Goal: Task Accomplishment & Management: Use online tool/utility

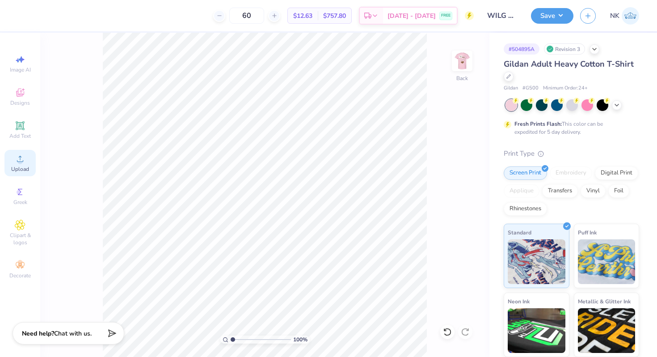
click at [9, 167] on div "Upload" at bounding box center [19, 163] width 31 height 26
click at [507, 76] on icon at bounding box center [508, 75] width 4 height 4
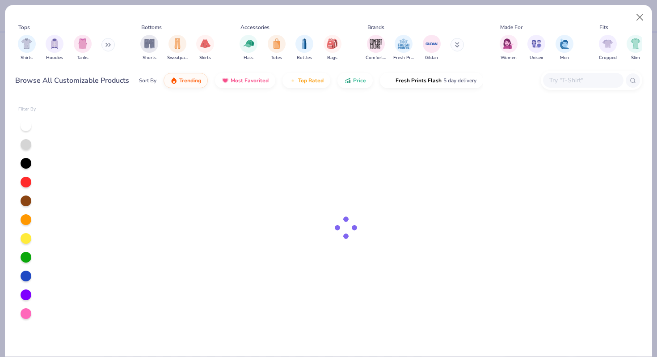
click at [564, 83] on input "text" at bounding box center [582, 80] width 69 height 10
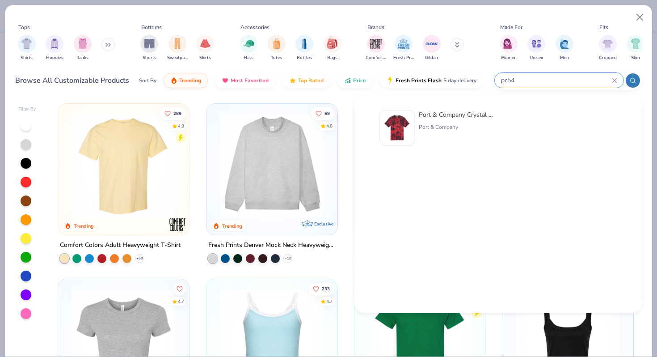
type input "pc54"
click at [473, 115] on div "Port & Company Crystal Tie-Dye Tee" at bounding box center [456, 114] width 75 height 9
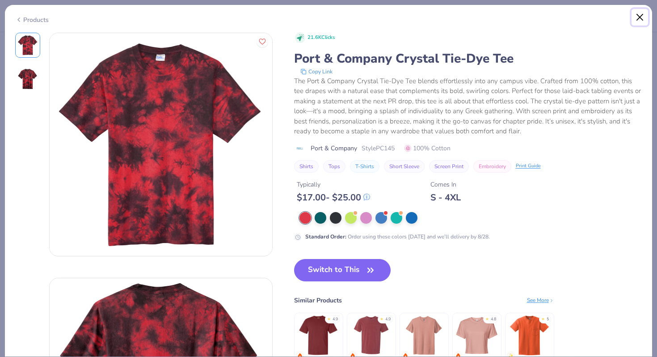
click at [638, 15] on button "Close" at bounding box center [640, 17] width 17 height 17
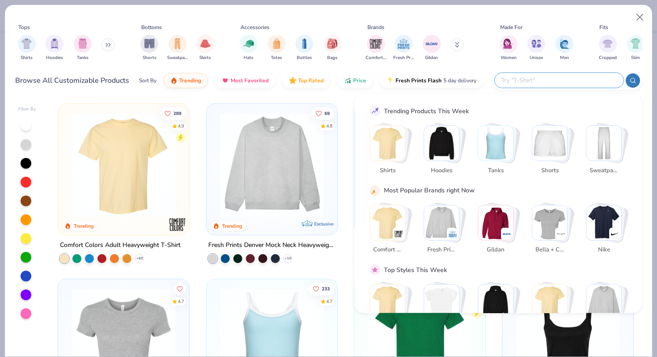
click at [553, 77] on input "text" at bounding box center [558, 80] width 117 height 10
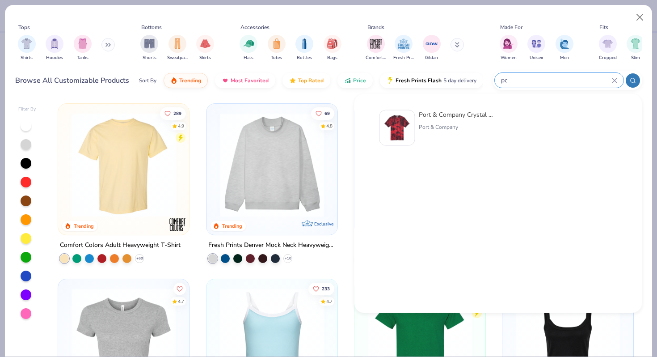
type input "p"
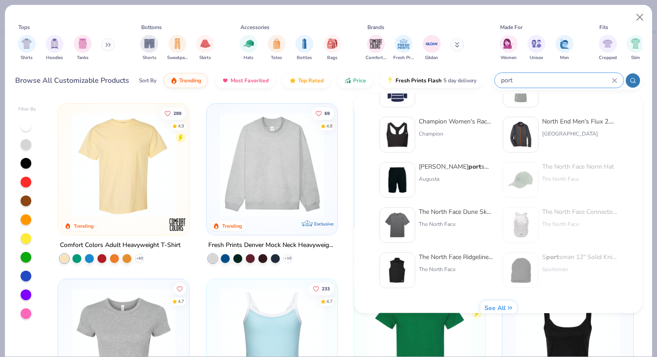
scroll to position [367, 0]
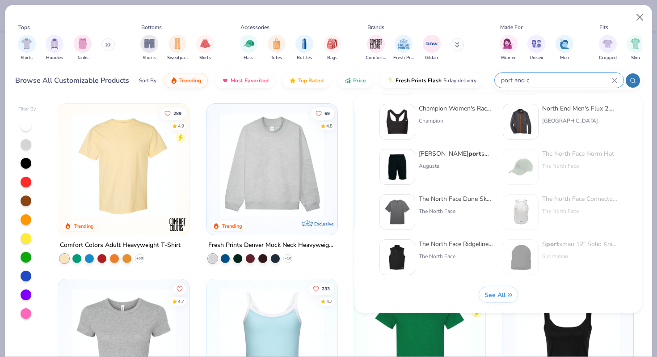
type input "port and co"
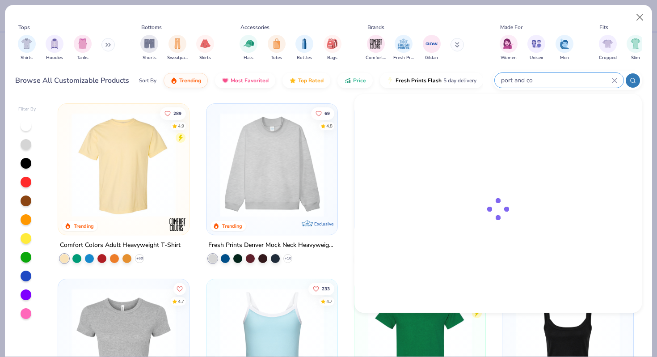
scroll to position [0, 0]
type input "g500"
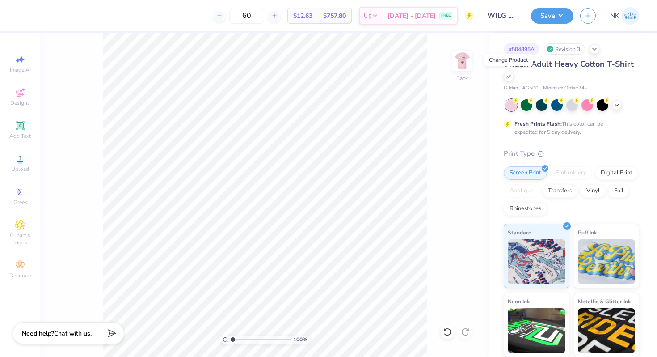
click at [27, 148] on div "Image AI Designs Add Text Upload Greek Clipart & logos Decorate" at bounding box center [19, 167] width 31 height 232
click at [10, 163] on div "Upload" at bounding box center [19, 163] width 31 height 26
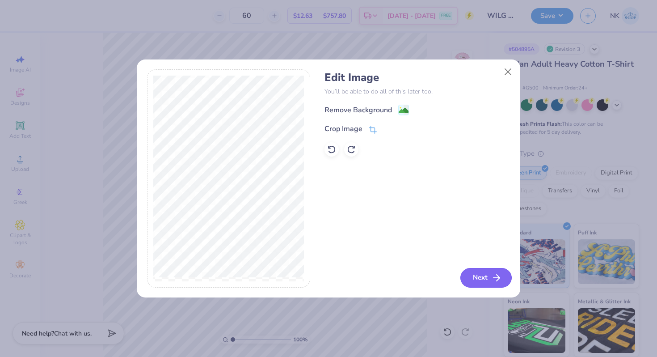
click at [489, 275] on button "Next" at bounding box center [485, 278] width 51 height 20
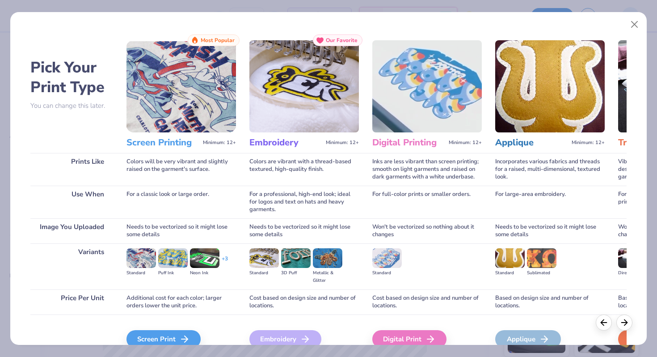
scroll to position [44, 0]
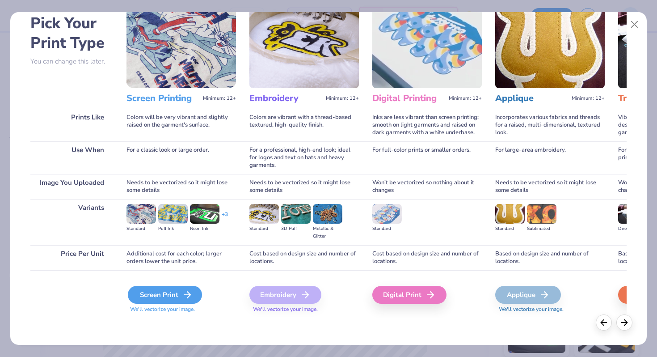
click at [169, 293] on div "Screen Print" at bounding box center [165, 295] width 74 height 18
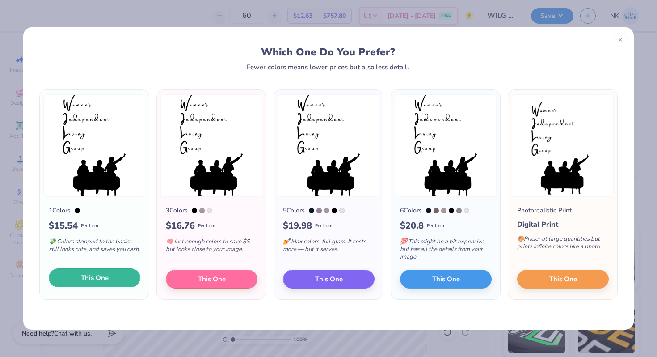
click at [122, 278] on button "This One" at bounding box center [95, 277] width 92 height 19
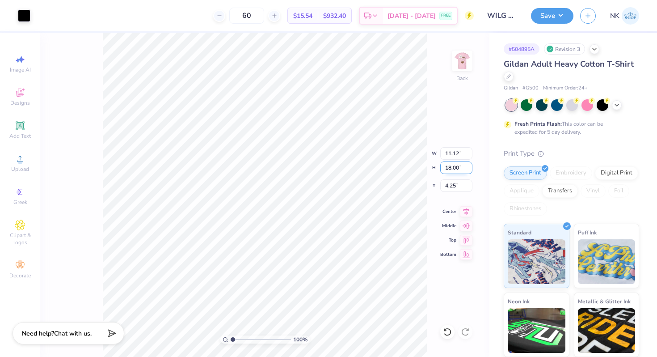
click at [453, 168] on input "18.00" at bounding box center [456, 167] width 32 height 13
type input "4"
type input "2.47"
type input "4.00"
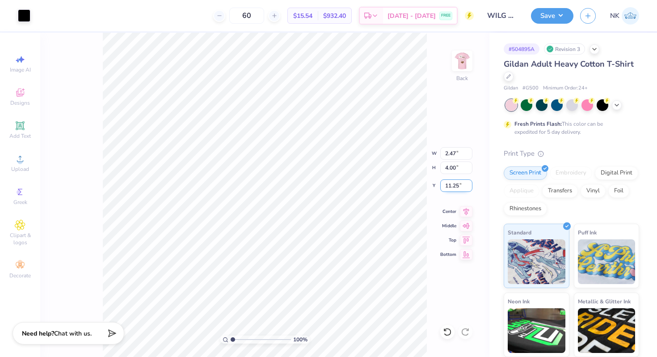
click at [452, 187] on input "11.25" at bounding box center [456, 185] width 32 height 13
type input "3.00"
click at [452, 150] on input "2.47" at bounding box center [456, 153] width 32 height 13
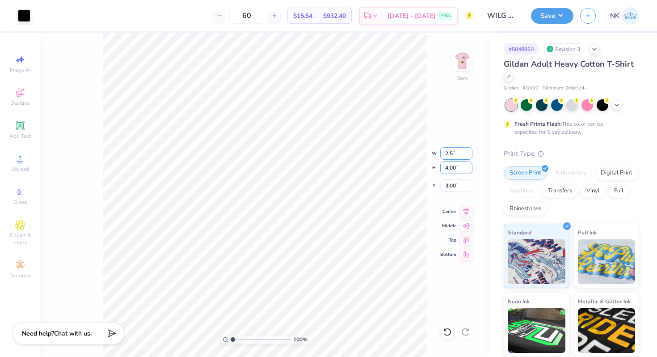
type input "2.50"
type input "4.05"
type input "3.00"
click at [458, 64] on img at bounding box center [462, 61] width 36 height 36
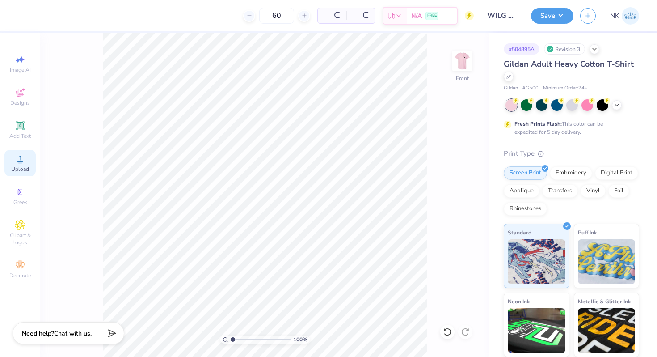
click at [20, 169] on span "Upload" at bounding box center [20, 168] width 18 height 7
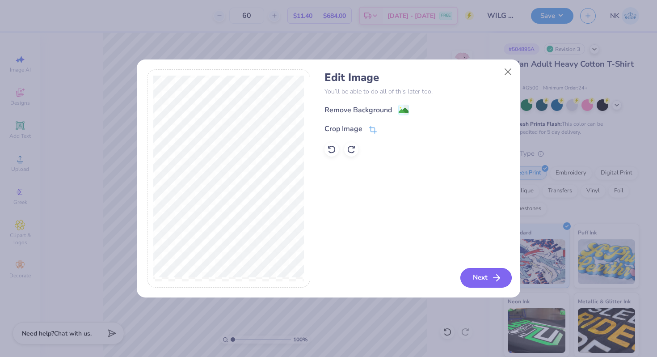
click at [489, 280] on button "Next" at bounding box center [485, 278] width 51 height 20
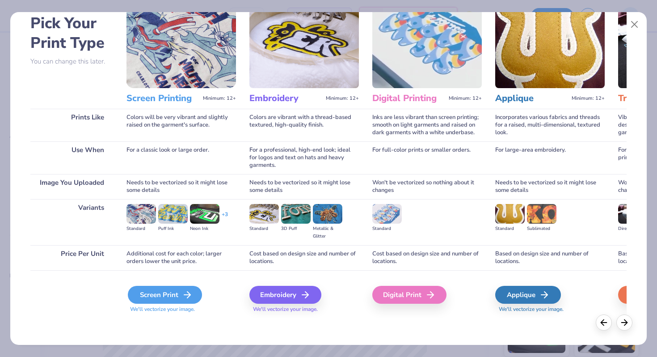
click at [166, 293] on div "Screen Print" at bounding box center [165, 295] width 74 height 18
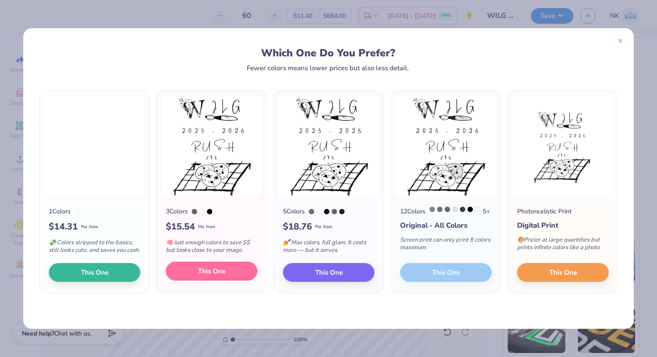
click at [202, 276] on span "This One" at bounding box center [212, 271] width 28 height 10
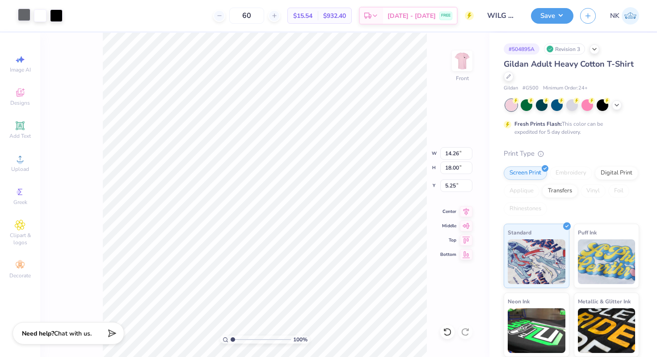
click at [19, 11] on div at bounding box center [24, 14] width 13 height 13
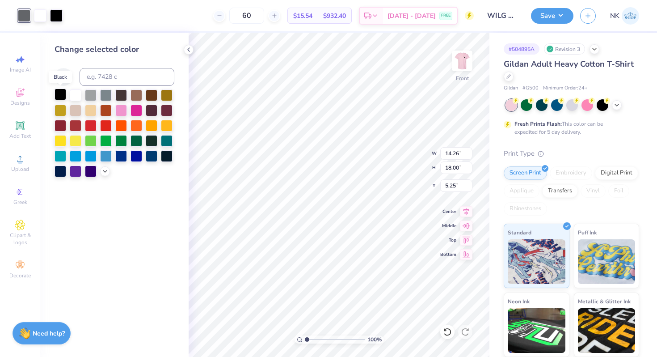
click at [61, 97] on div at bounding box center [61, 94] width 12 height 12
click at [57, 17] on div at bounding box center [56, 14] width 13 height 13
click at [58, 93] on div at bounding box center [61, 94] width 12 height 12
click at [42, 18] on div at bounding box center [40, 14] width 13 height 13
click at [63, 95] on div at bounding box center [61, 94] width 12 height 12
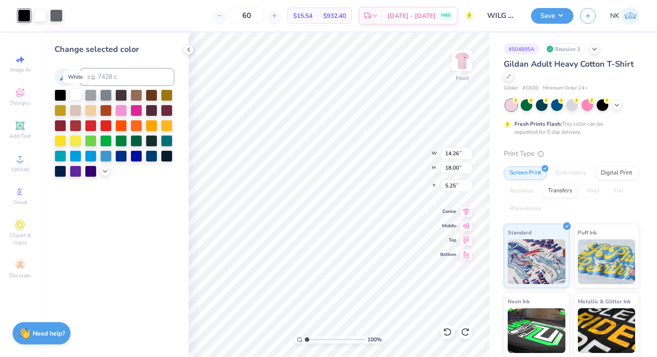
click at [76, 95] on div at bounding box center [76, 94] width 12 height 12
click at [451, 166] on input "18.00" at bounding box center [456, 167] width 32 height 13
type input "15"
type input "11.88"
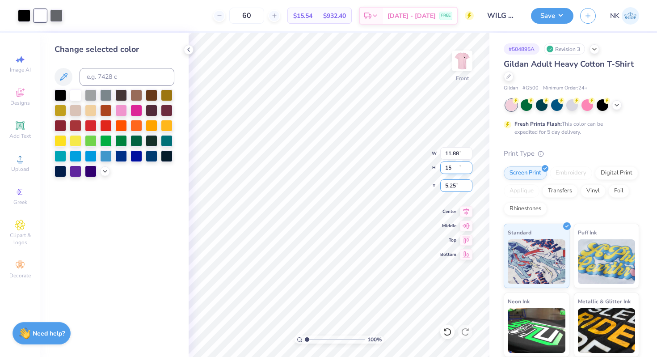
type input "15.00"
click at [453, 185] on input "6.75" at bounding box center [456, 185] width 32 height 13
type input "3.00"
click at [468, 209] on icon at bounding box center [466, 210] width 6 height 8
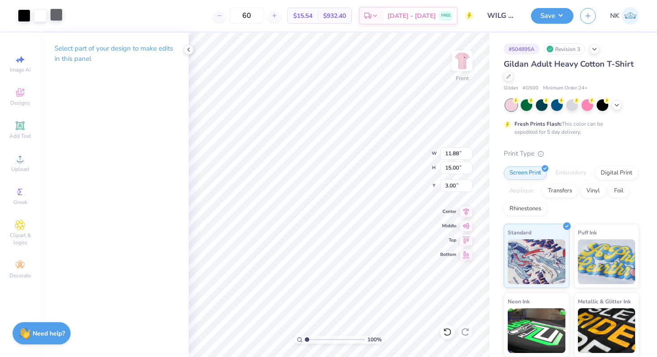
click at [55, 14] on div at bounding box center [56, 14] width 13 height 13
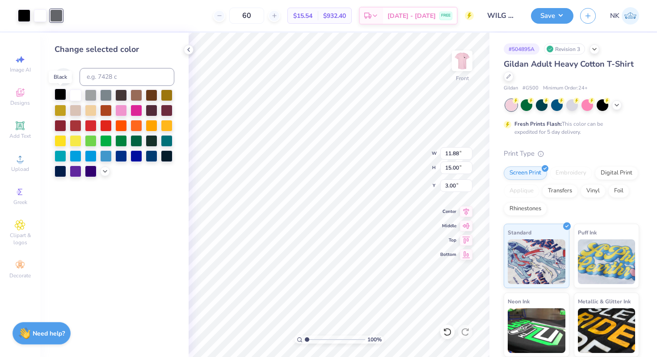
click at [59, 96] on div at bounding box center [61, 94] width 12 height 12
click at [567, 16] on button "Save" at bounding box center [552, 15] width 42 height 16
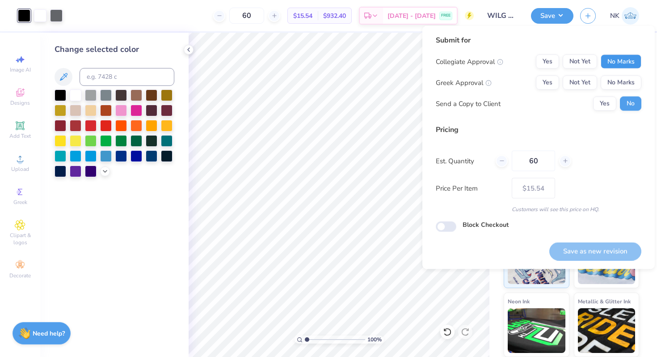
click at [602, 56] on button "No Marks" at bounding box center [621, 62] width 41 height 14
click at [611, 75] on div "Collegiate Approval Yes Not Yet No Marks Greek Approval Yes Not Yet No Marks Se…" at bounding box center [539, 83] width 206 height 56
click at [615, 84] on button "No Marks" at bounding box center [621, 83] width 41 height 14
click at [604, 253] on button "Save as new revision" at bounding box center [595, 251] width 92 height 18
type input "$15.54"
